Goal: Task Accomplishment & Management: Use online tool/utility

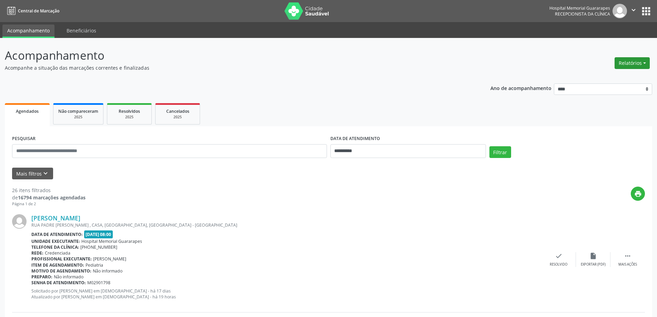
click at [643, 62] on button "Relatórios" at bounding box center [632, 63] width 35 height 12
click at [603, 75] on link "Agendamentos" at bounding box center [613, 78] width 74 height 10
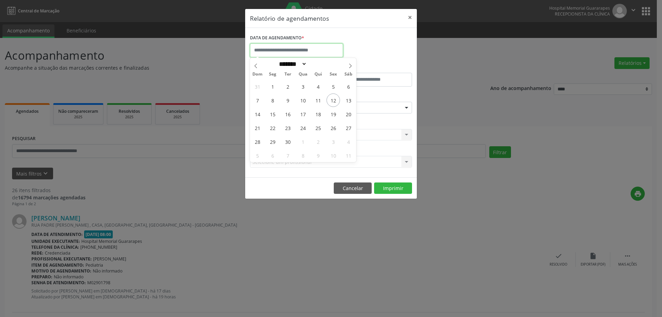
click at [272, 57] on input "text" at bounding box center [296, 50] width 93 height 14
click at [271, 112] on span "15" at bounding box center [272, 113] width 13 height 13
type input "**********"
click at [271, 112] on span "15" at bounding box center [272, 113] width 13 height 13
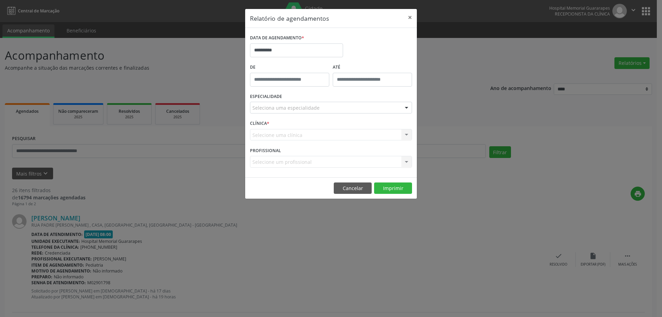
click at [346, 109] on div "Seleciona uma especialidade" at bounding box center [331, 108] width 162 height 12
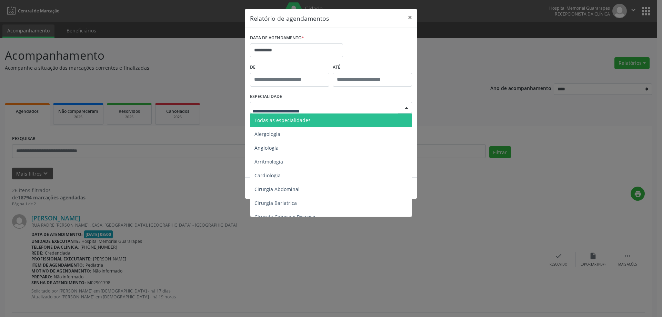
click at [335, 118] on span "Todas as especialidades" at bounding box center [331, 120] width 162 height 14
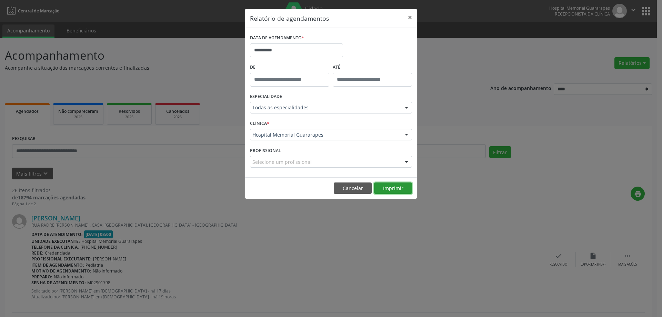
click at [399, 188] on button "Imprimir" at bounding box center [393, 188] width 38 height 12
